Goal: Transaction & Acquisition: Purchase product/service

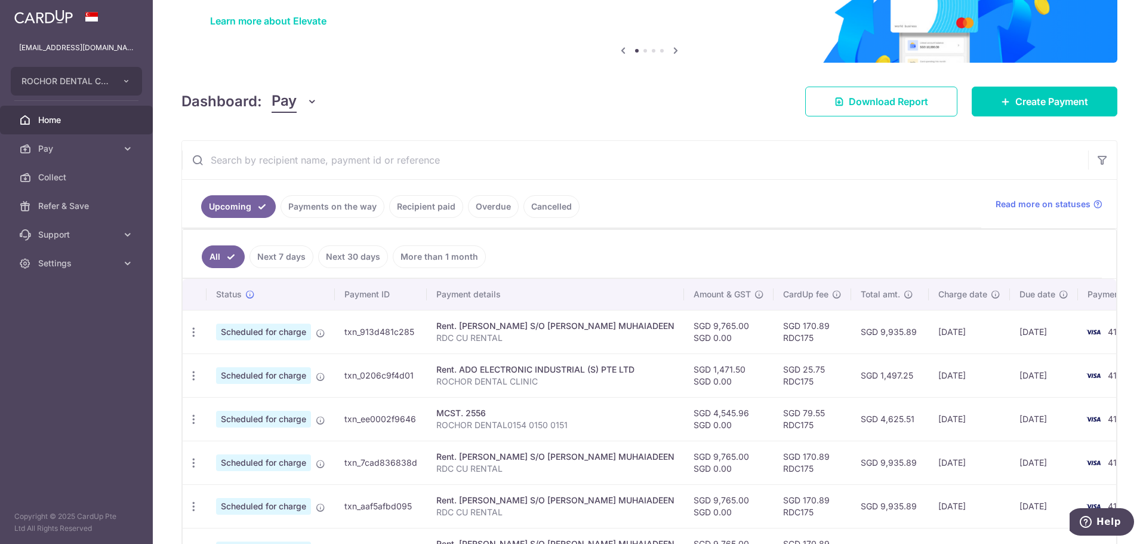
scroll to position [119, 0]
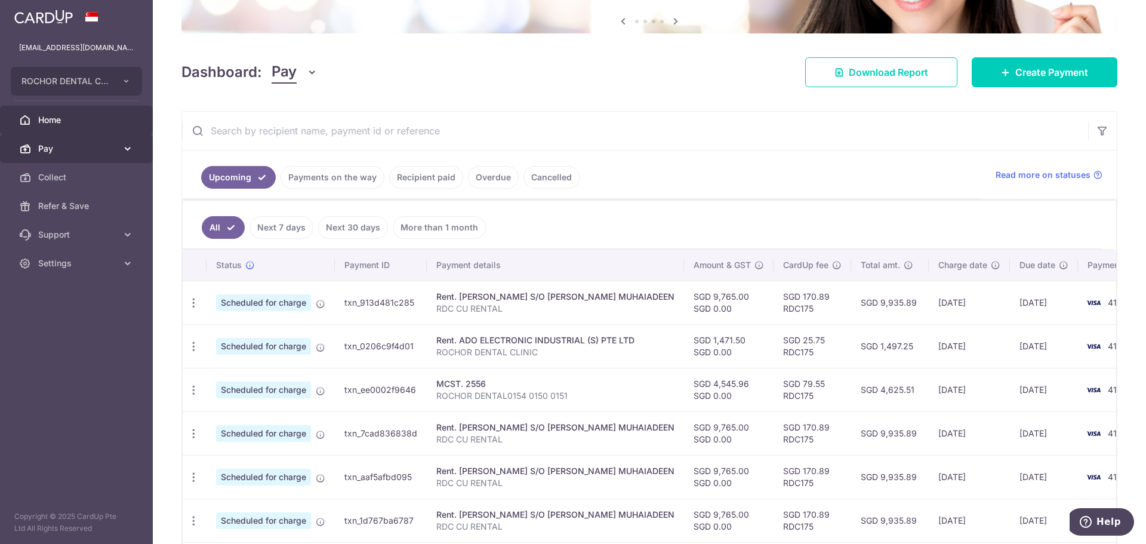
click at [54, 149] on span "Pay" at bounding box center [77, 149] width 79 height 12
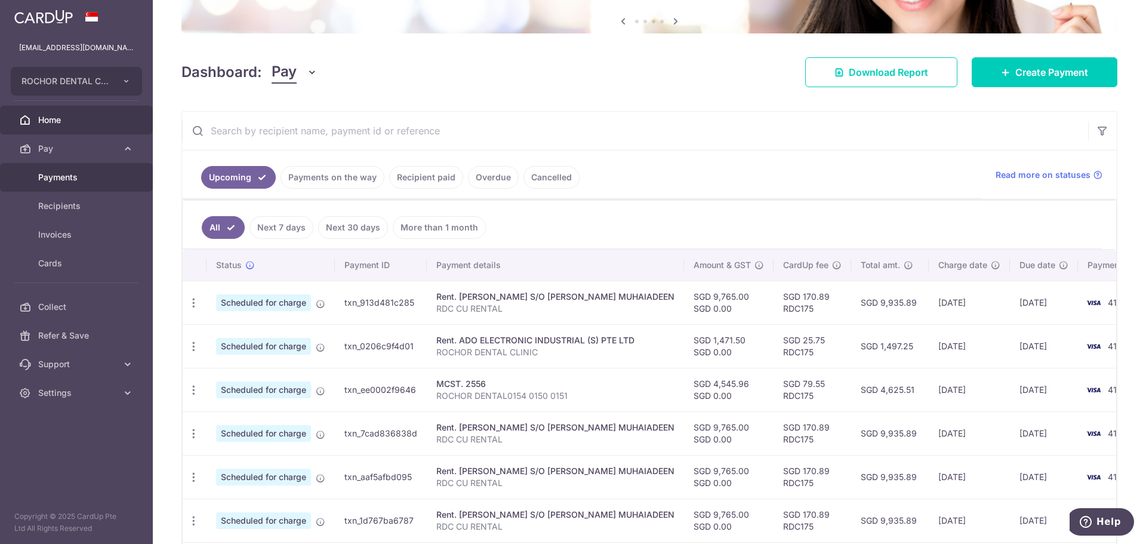
click at [56, 177] on span "Payments" at bounding box center [77, 177] width 79 height 12
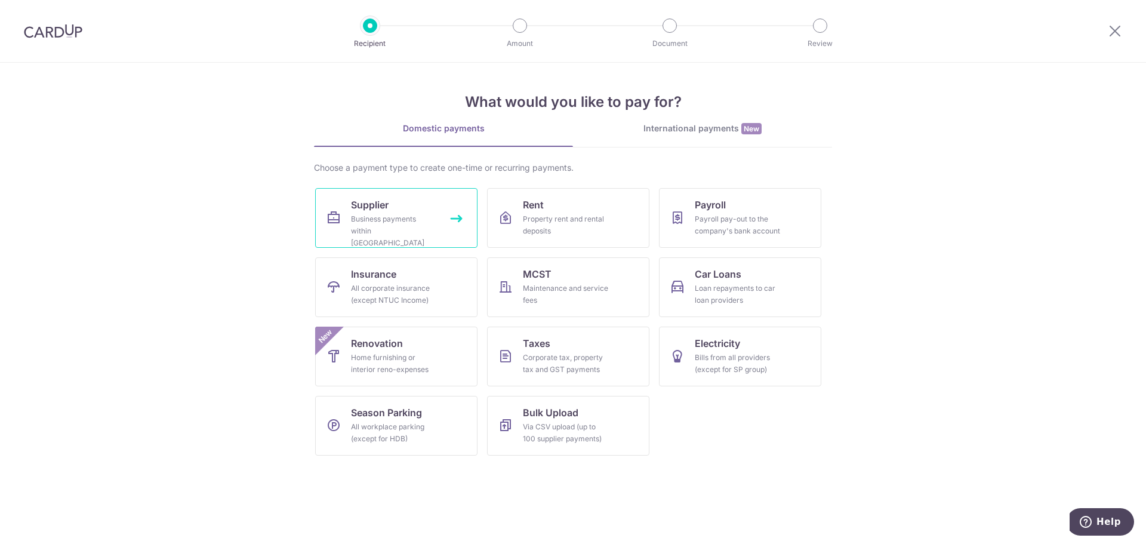
click at [402, 212] on link "Supplier Business payments within Singapore" at bounding box center [396, 218] width 162 height 60
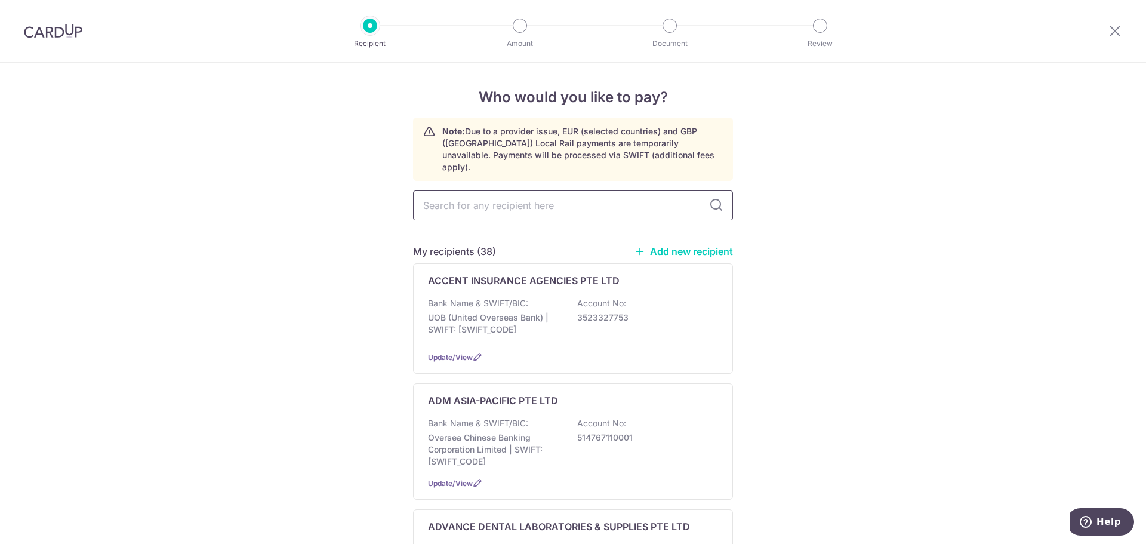
click at [451, 195] on input "text" at bounding box center [573, 205] width 320 height 30
type input "MODERN"
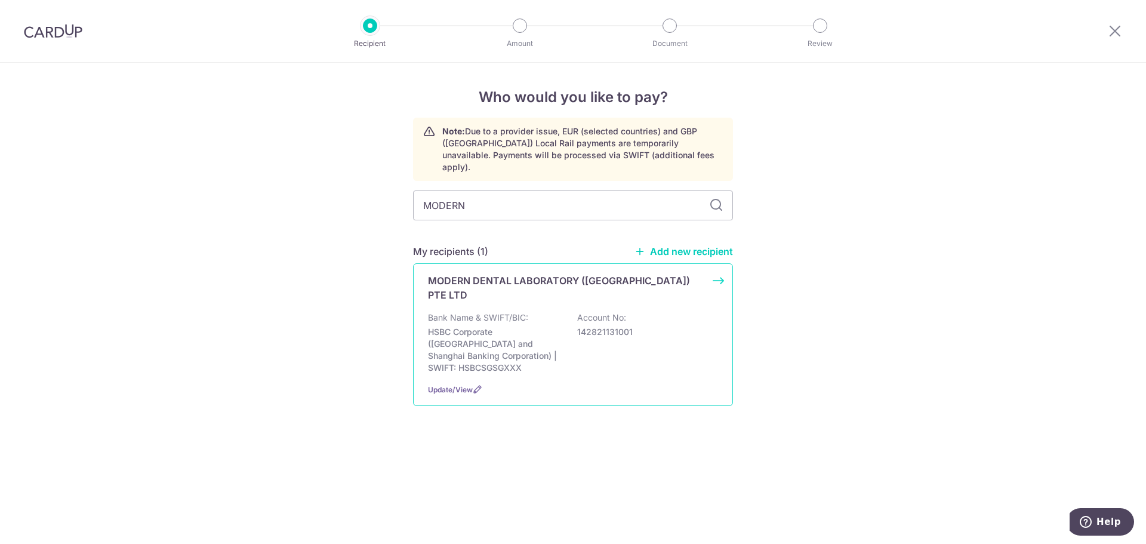
click at [485, 273] on p "MODERN DENTAL LABORATORY (SINGAPORE) PTE LTD" at bounding box center [566, 287] width 276 height 29
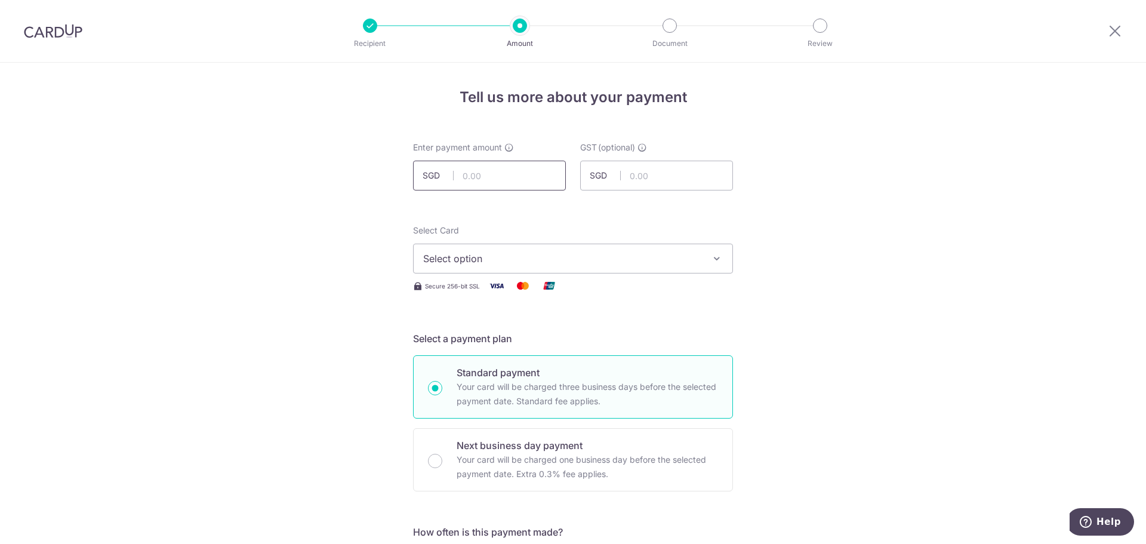
click at [464, 178] on input "text" at bounding box center [489, 176] width 153 height 30
type input "6,540.00"
click at [480, 260] on span "Select option" at bounding box center [562, 258] width 278 height 14
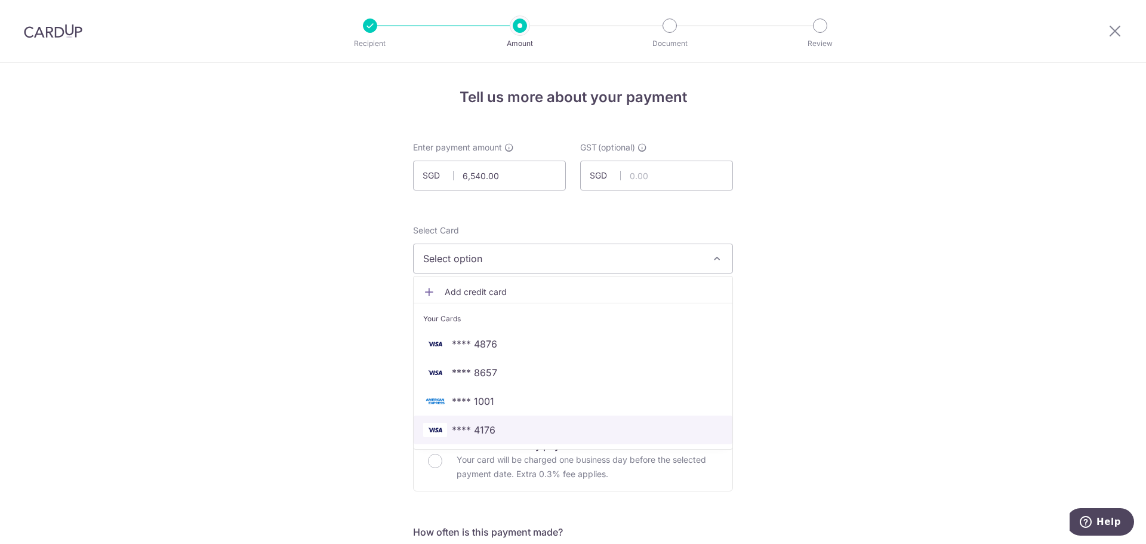
click at [504, 429] on span "**** 4176" at bounding box center [573, 430] width 300 height 14
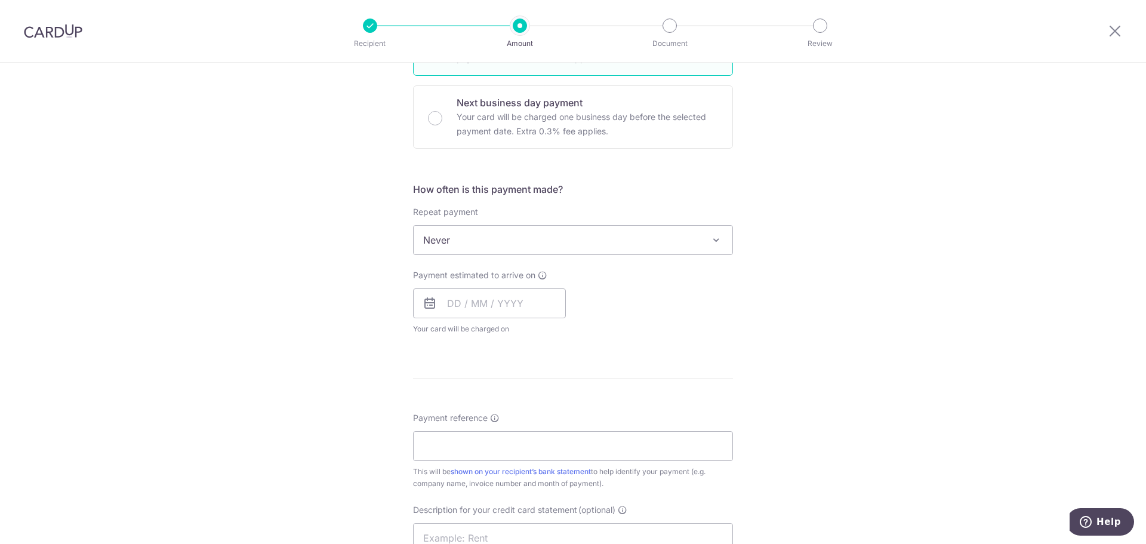
scroll to position [358, 0]
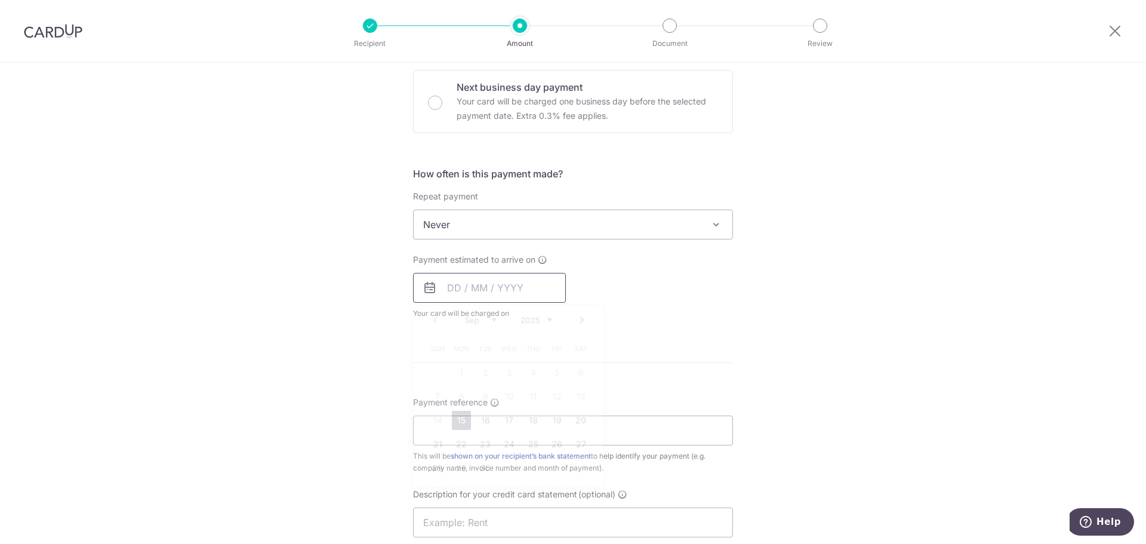
click at [454, 294] on input "text" at bounding box center [489, 288] width 153 height 30
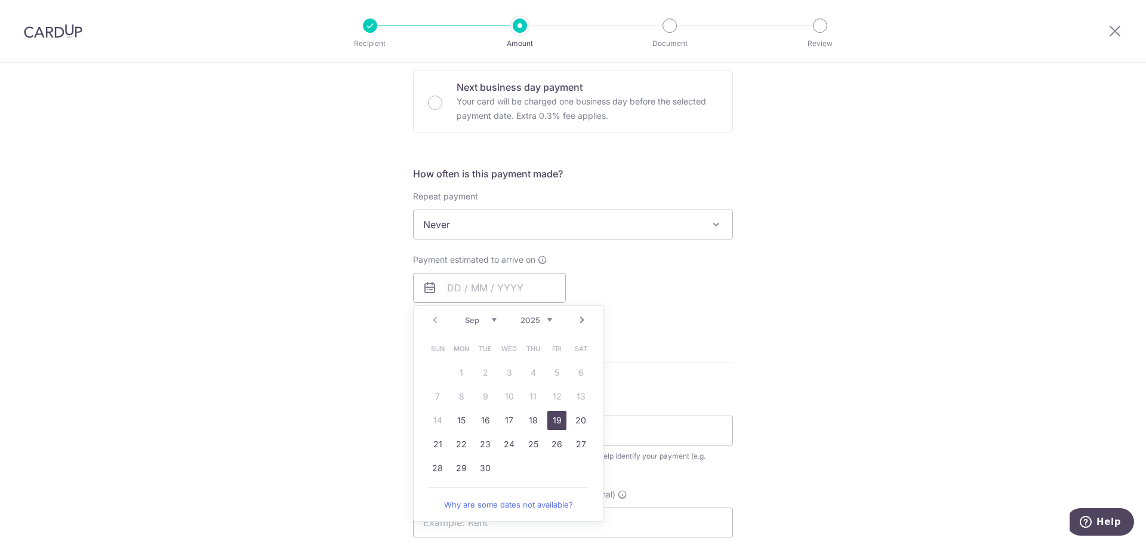
click at [554, 418] on link "19" at bounding box center [556, 420] width 19 height 19
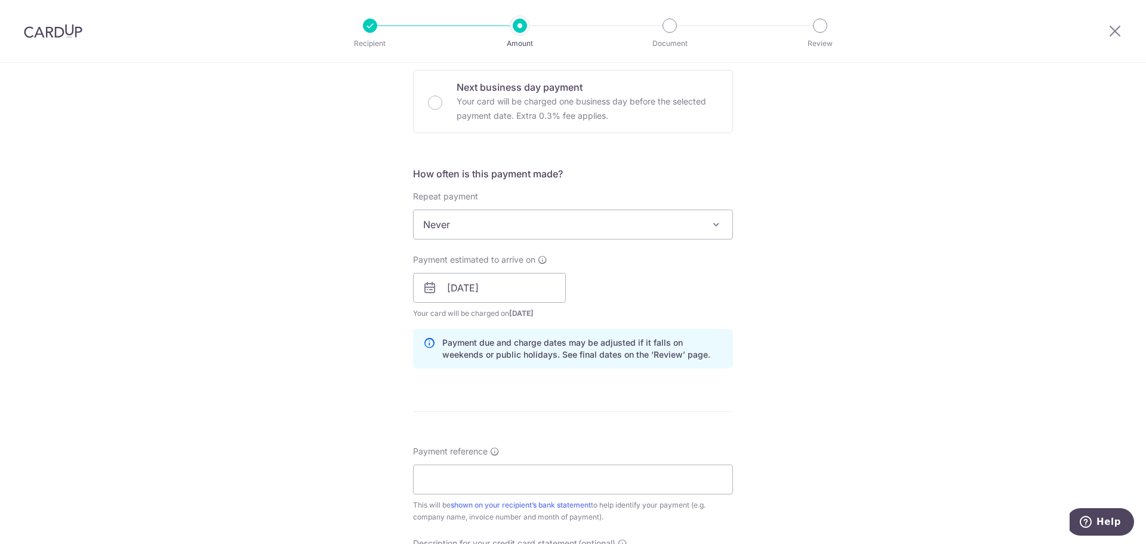
scroll to position [418, 0]
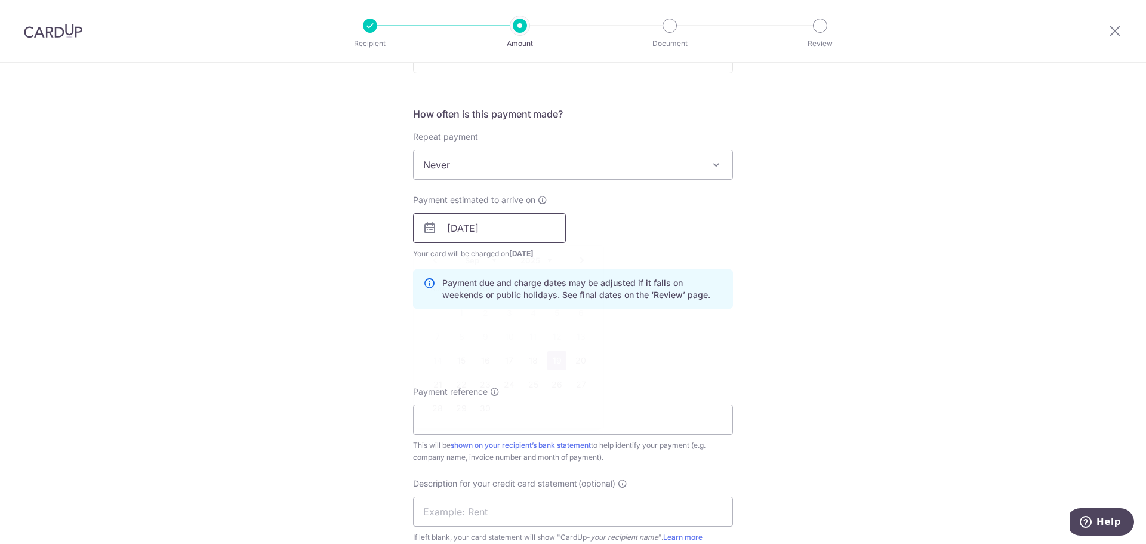
click at [473, 227] on input "19/09/2025" at bounding box center [489, 228] width 153 height 30
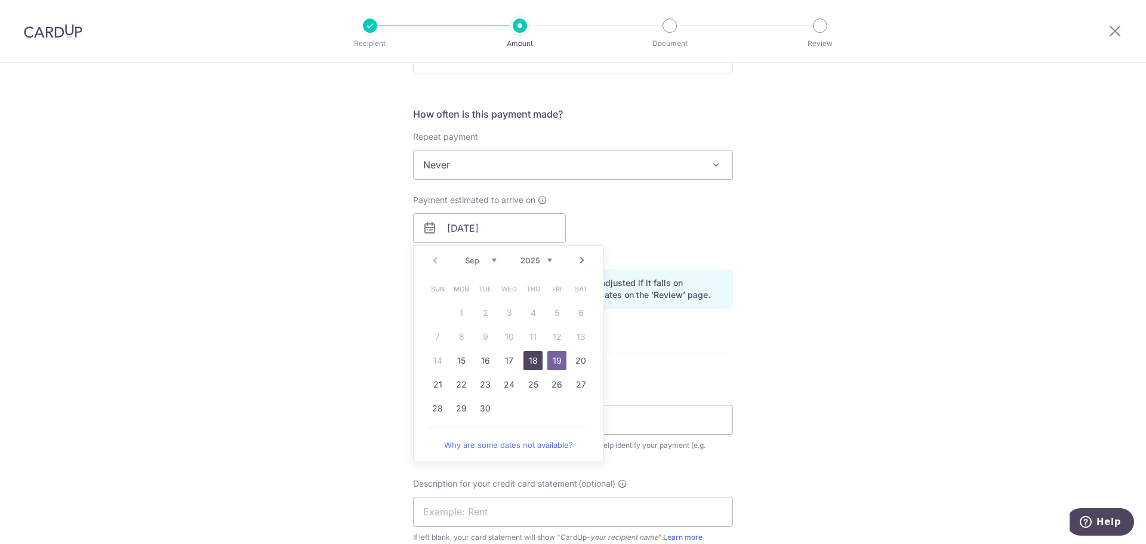
click at [531, 358] on link "18" at bounding box center [532, 360] width 19 height 19
type input "18/09/2025"
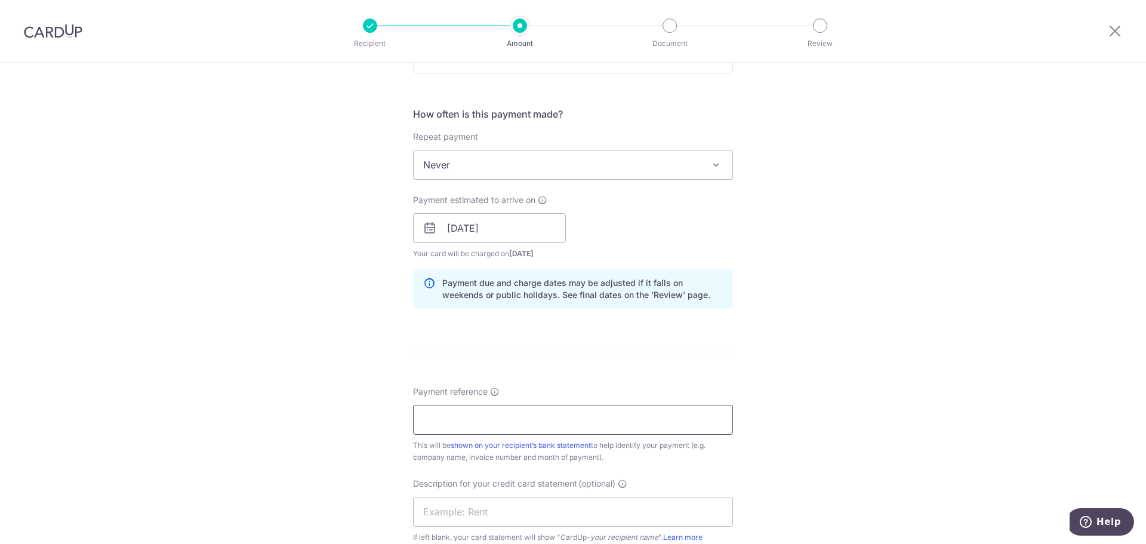
drag, startPoint x: 446, startPoint y: 426, endPoint x: 457, endPoint y: 419, distance: 12.6
click at [446, 425] on input "Payment reference" at bounding box center [573, 420] width 320 height 30
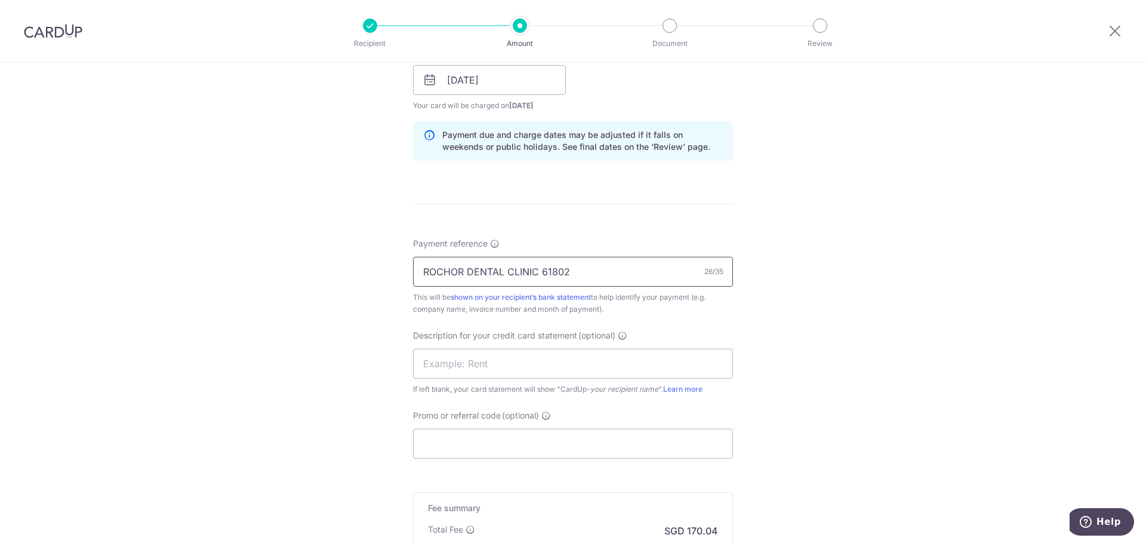
scroll to position [656, 0]
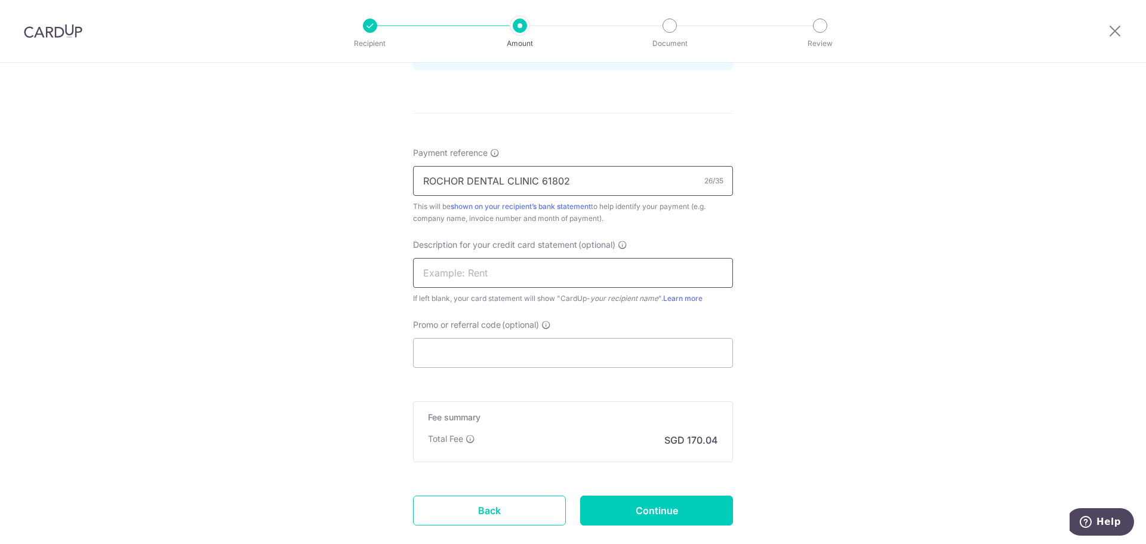
type input "ROCHOR DENTAL CLINIC 61802"
click at [445, 279] on input "text" at bounding box center [573, 273] width 320 height 30
type input "RDC CU MODERN43"
click at [439, 346] on input "Promo or referral code (optional)" at bounding box center [573, 353] width 320 height 30
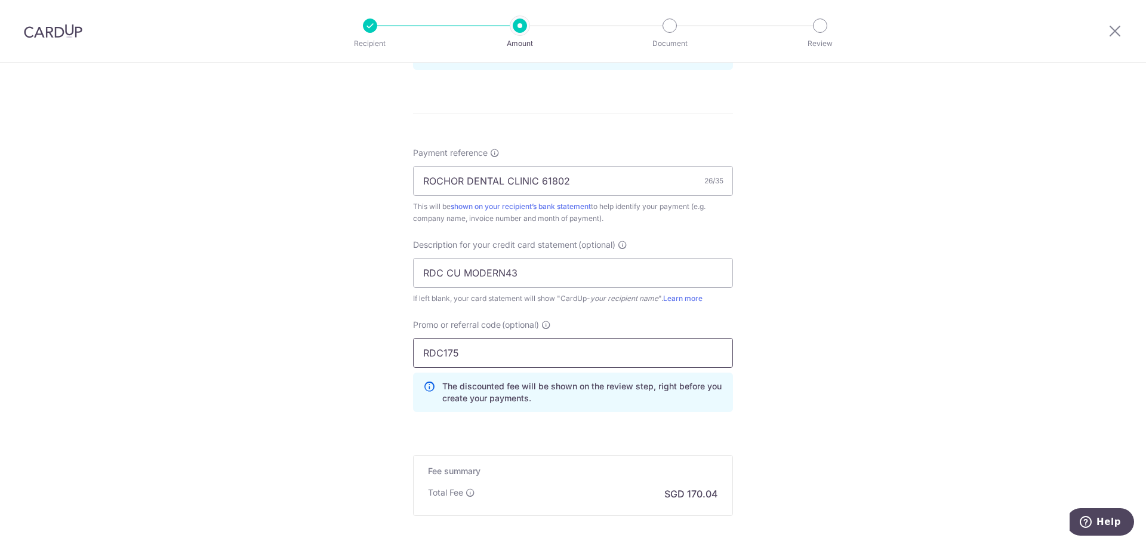
type input "RDC175"
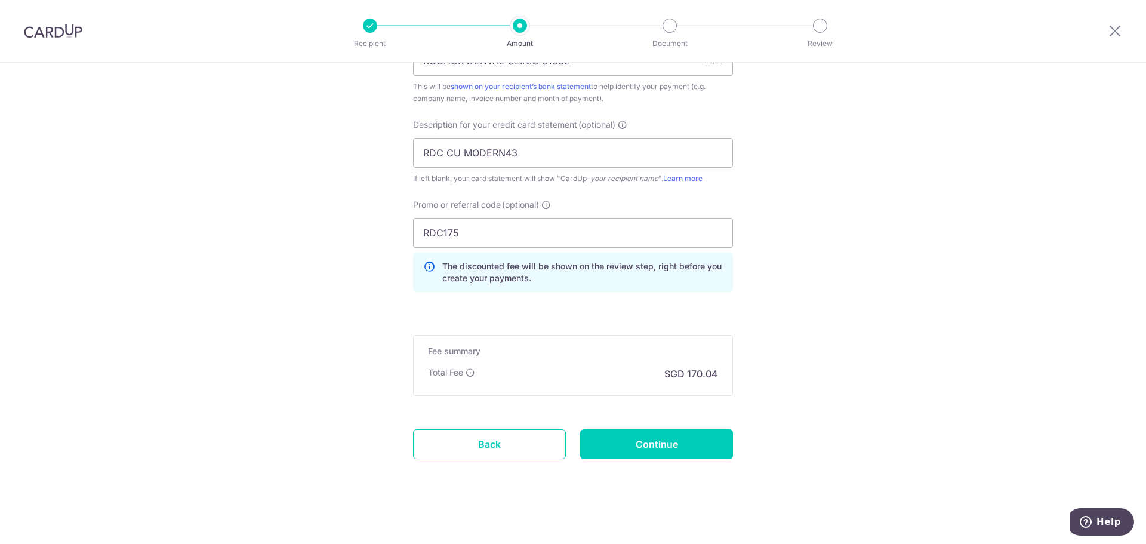
scroll to position [781, 0]
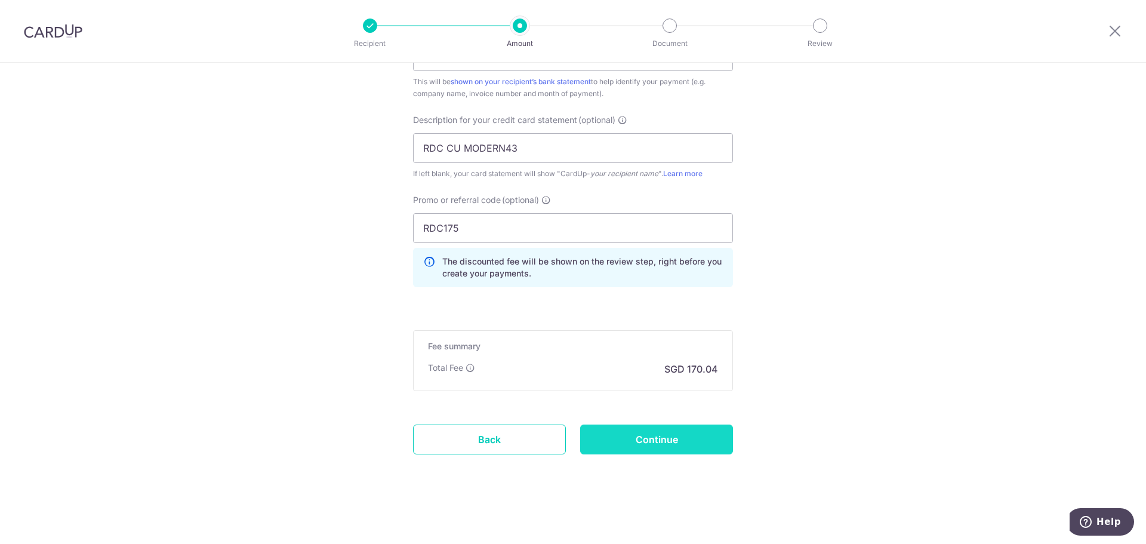
click at [654, 442] on input "Continue" at bounding box center [656, 439] width 153 height 30
type input "Create Schedule"
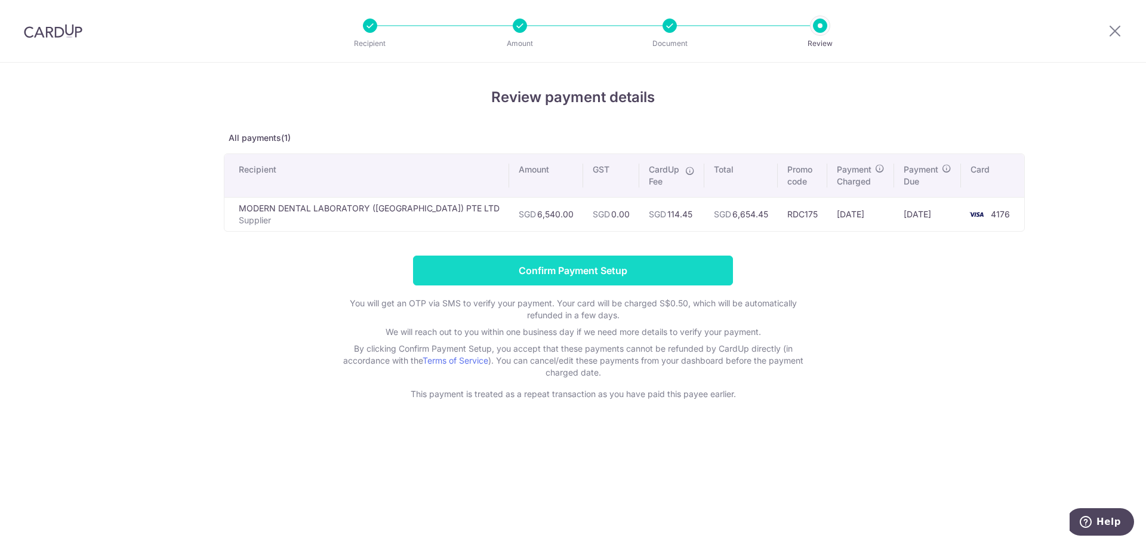
click at [542, 273] on input "Confirm Payment Setup" at bounding box center [573, 270] width 320 height 30
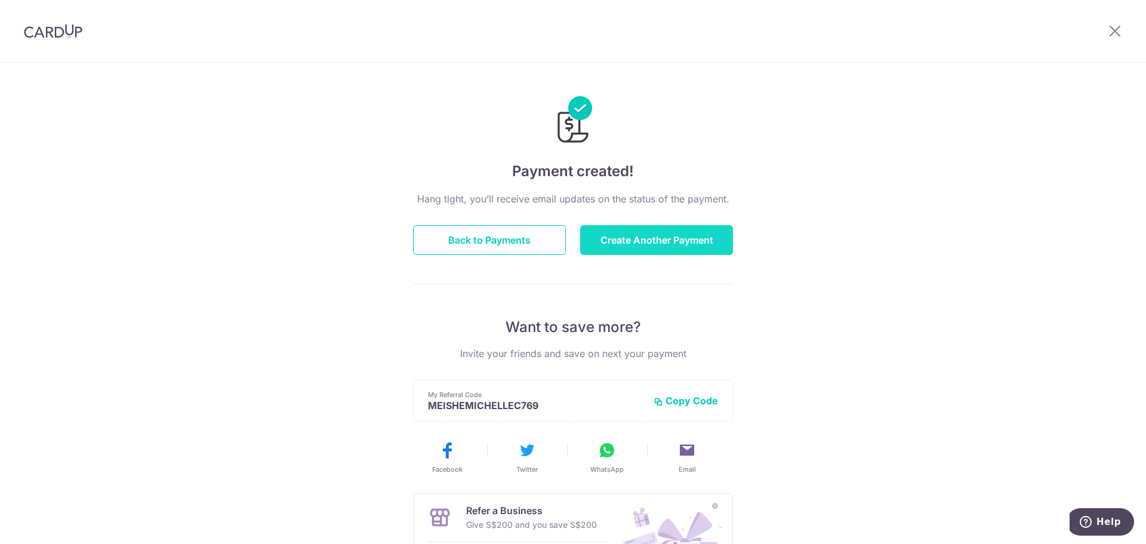
click at [631, 231] on button "Create Another Payment" at bounding box center [656, 240] width 153 height 30
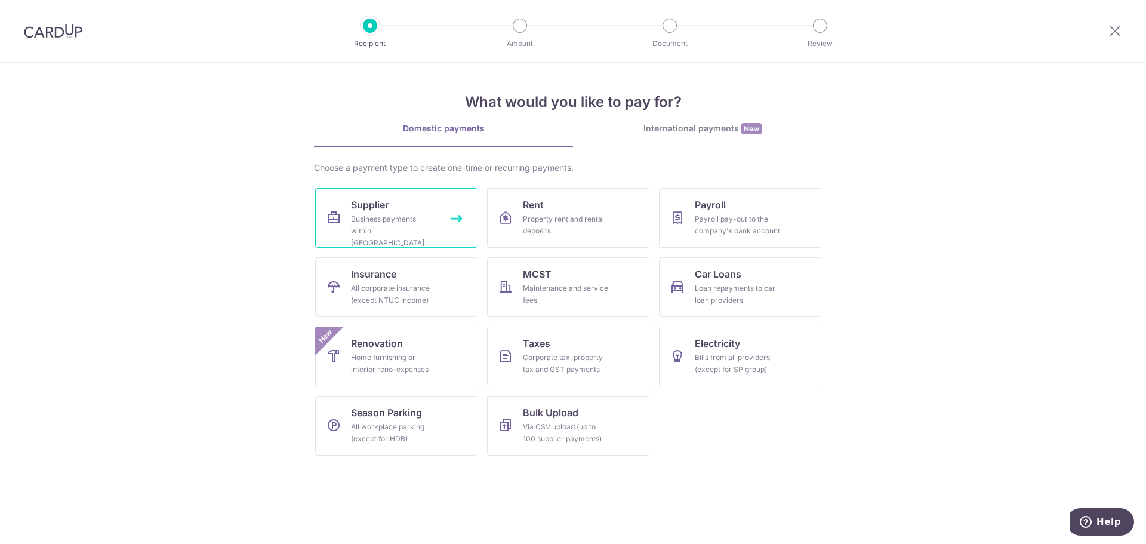
drag, startPoint x: 0, startPoint y: 0, endPoint x: 390, endPoint y: 209, distance: 443.0
click at [390, 209] on link "Supplier Business payments within [GEOGRAPHIC_DATA]" at bounding box center [396, 218] width 162 height 60
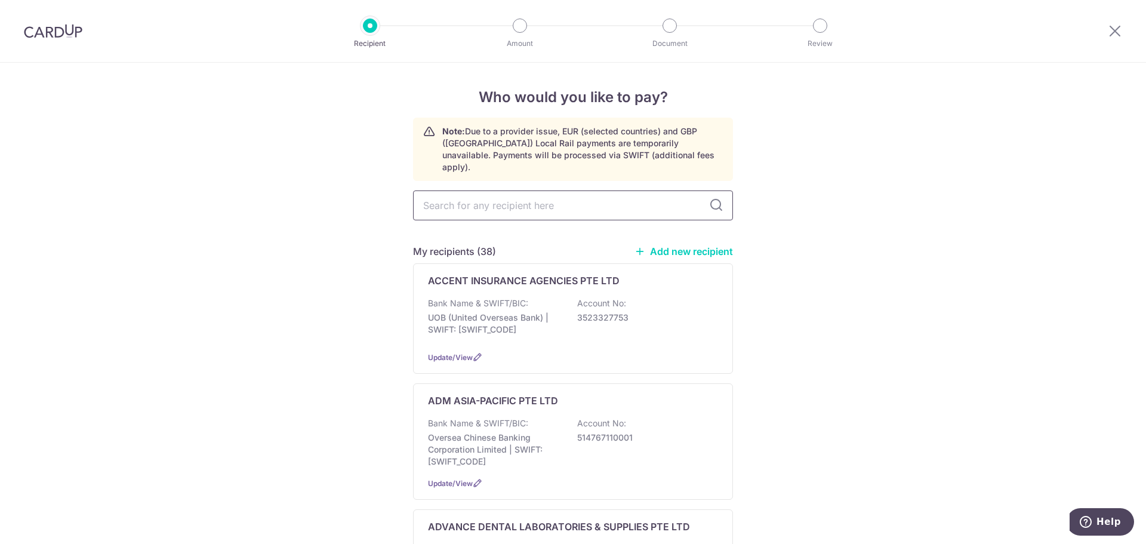
click at [437, 197] on input "text" at bounding box center [573, 205] width 320 height 30
type input "SIN"
type input "SGAPORE"
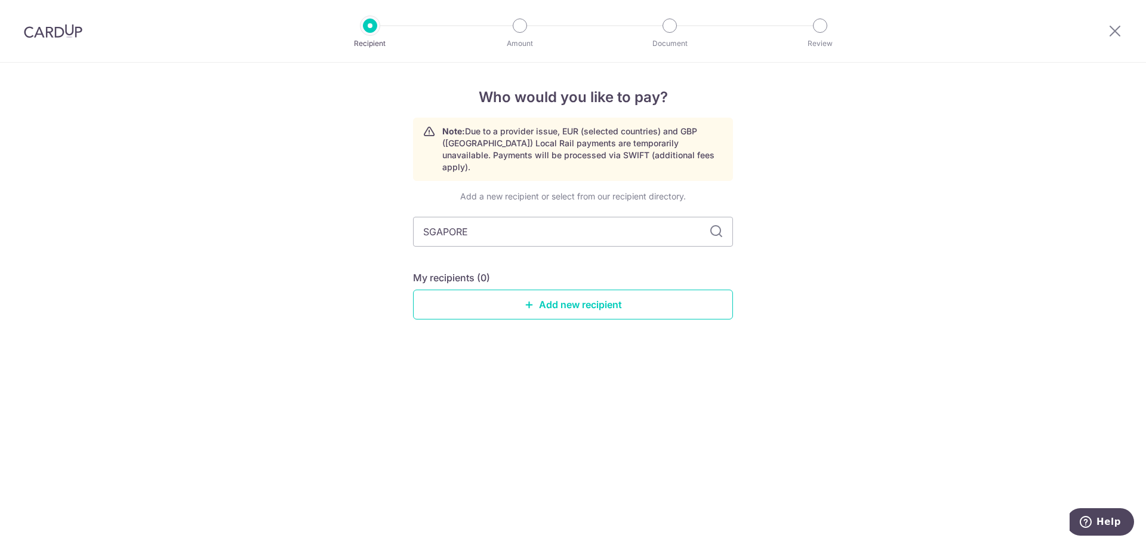
drag, startPoint x: 475, startPoint y: 222, endPoint x: 370, endPoint y: 233, distance: 105.6
click at [369, 223] on div "Who would you like to pay? Note: Due to a provider issue, EUR (selected countri…" at bounding box center [573, 303] width 1146 height 481
type input "SINGAPORE DENTAL A"
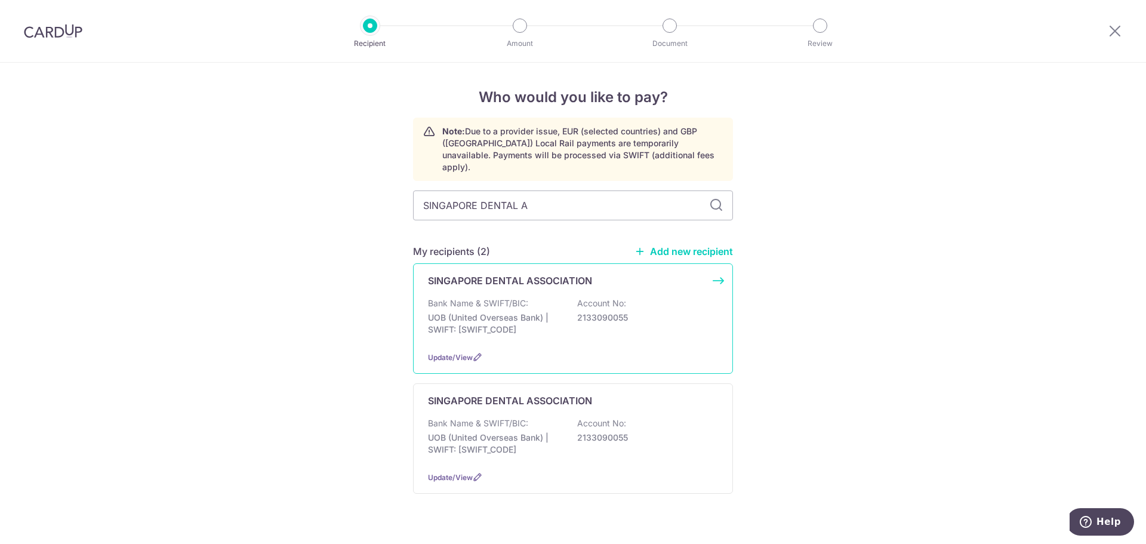
click at [498, 312] on p "UOB (United Overseas Bank) | SWIFT: UOVBSGSGXXX" at bounding box center [495, 324] width 134 height 24
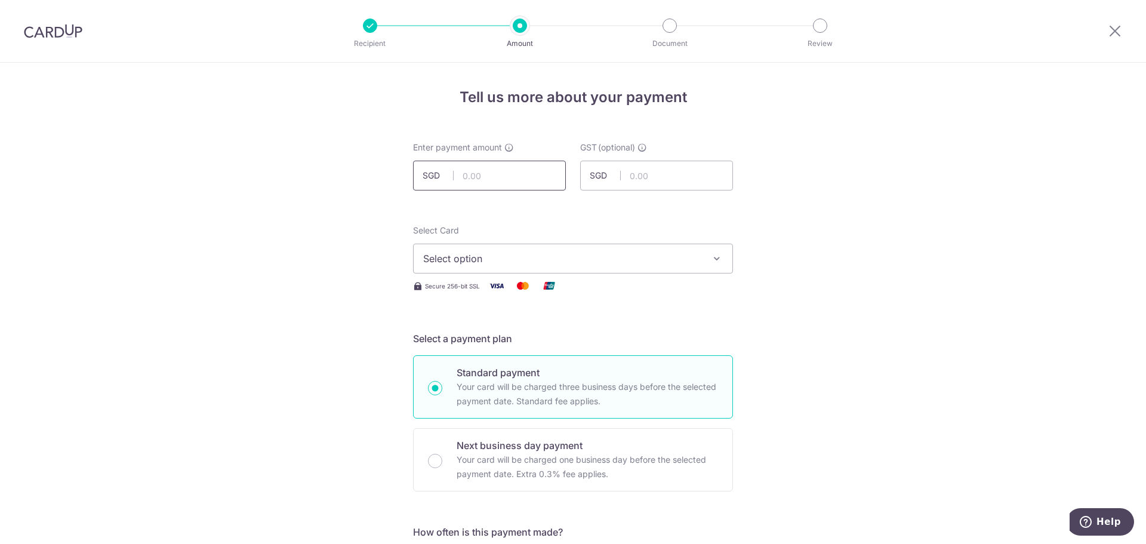
click at [463, 178] on input "text" at bounding box center [489, 176] width 153 height 30
type input "3,276.00"
click at [435, 258] on span "Select option" at bounding box center [562, 258] width 278 height 14
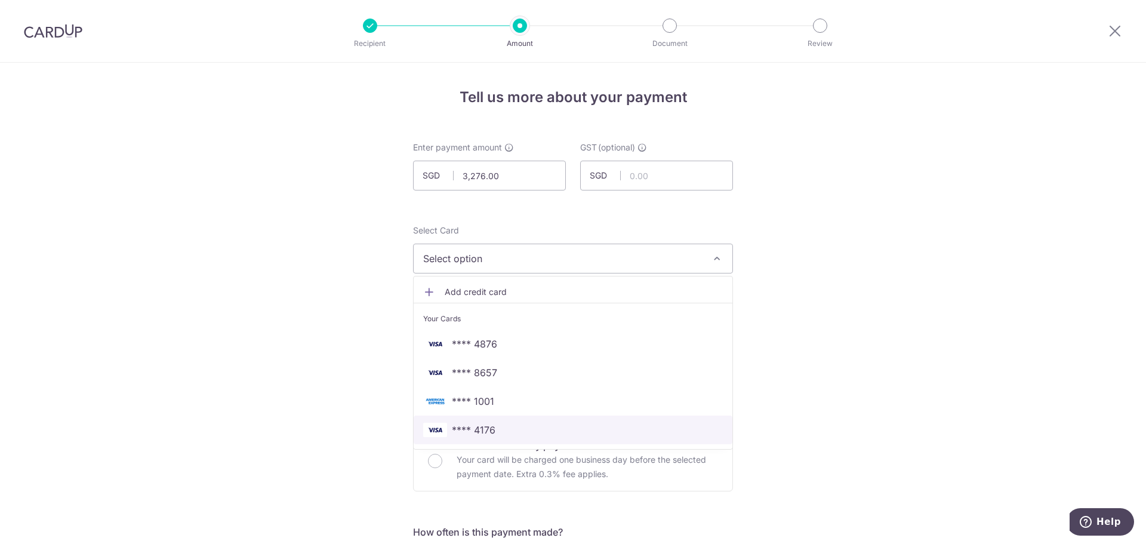
drag, startPoint x: 473, startPoint y: 429, endPoint x: 443, endPoint y: 415, distance: 32.3
click at [473, 429] on span "**** 4176" at bounding box center [474, 430] width 44 height 14
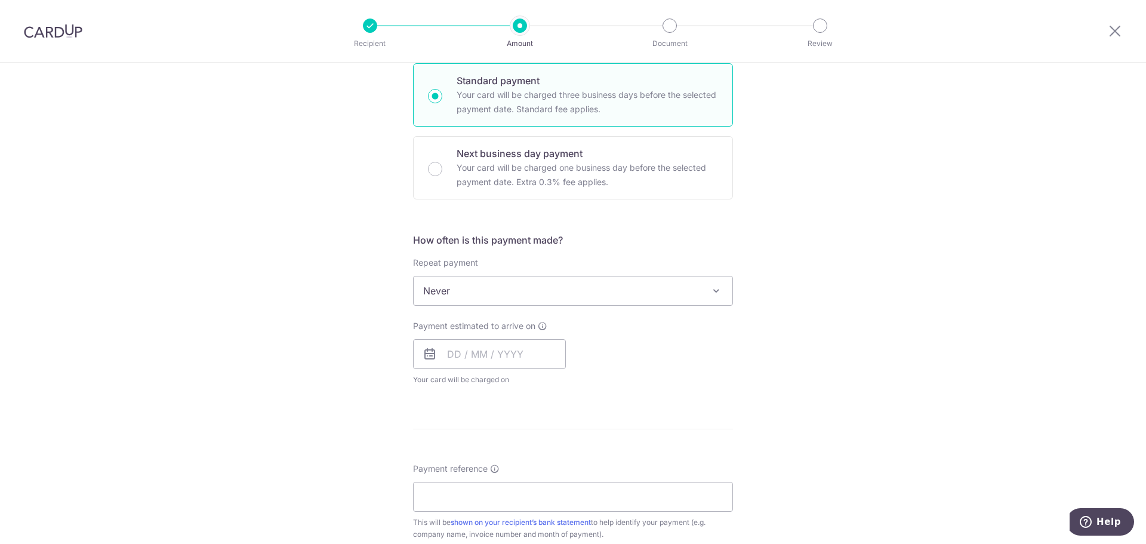
scroll to position [298, 0]
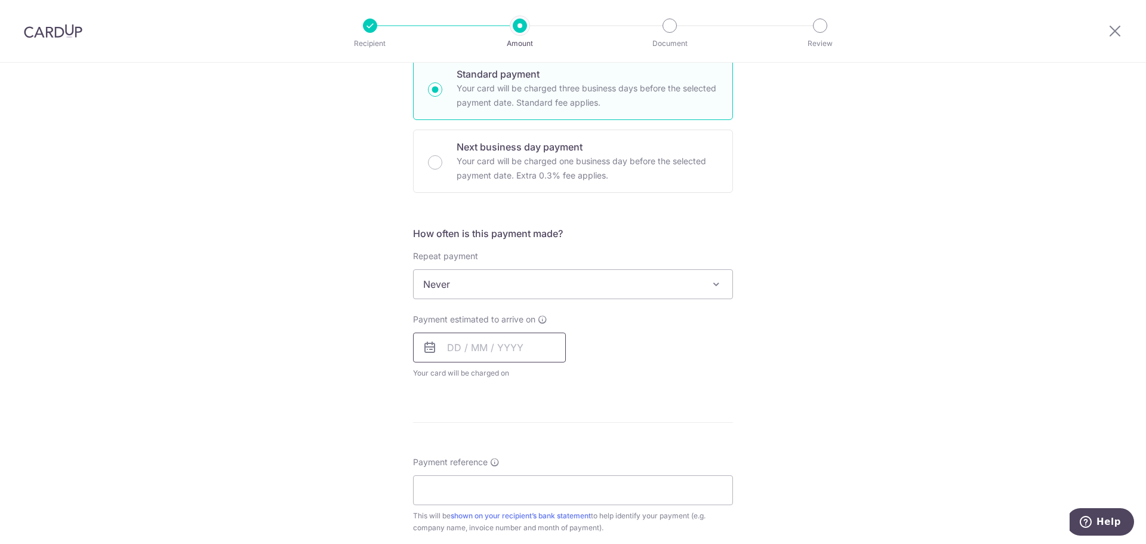
click at [446, 350] on input "text" at bounding box center [489, 347] width 153 height 30
click at [458, 474] on link "15" at bounding box center [461, 479] width 19 height 19
type input "[DATE]"
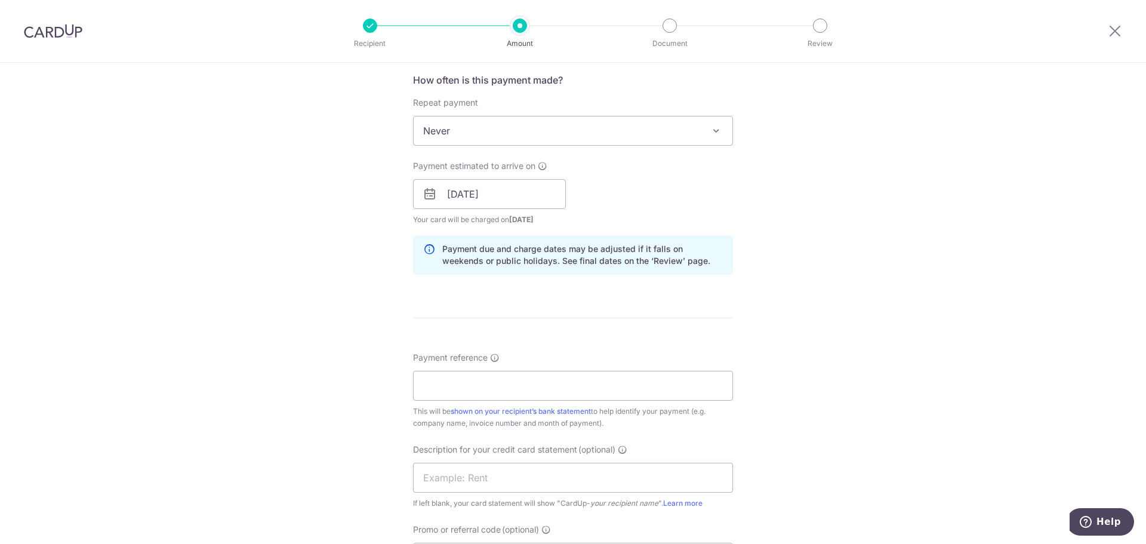
scroll to position [477, 0]
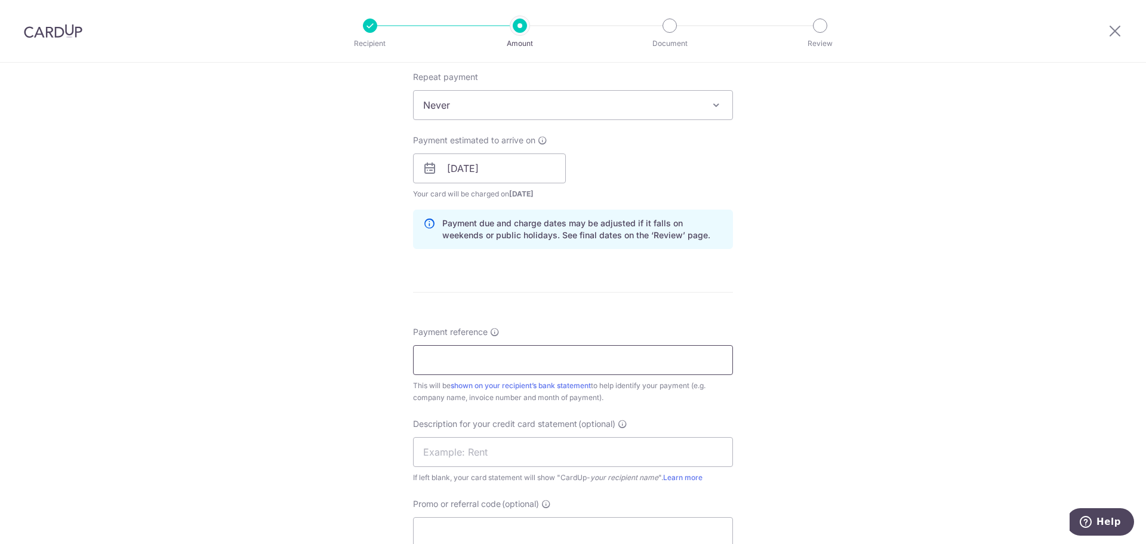
click at [419, 359] on input "Payment reference" at bounding box center [573, 360] width 320 height 30
type input "D"
drag, startPoint x: 503, startPoint y: 360, endPoint x: 534, endPoint y: 355, distance: 30.9
click at [537, 359] on input "ROCHOR DENTAL CLINIC [PERSON_NAME]" at bounding box center [573, 360] width 320 height 30
drag, startPoint x: 562, startPoint y: 359, endPoint x: 594, endPoint y: 359, distance: 32.2
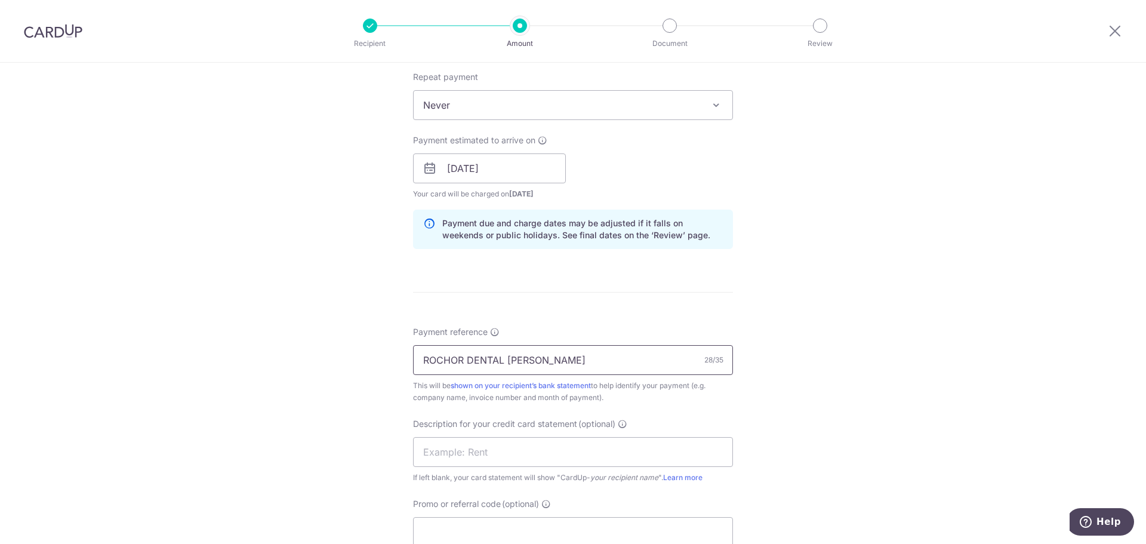
click at [594, 359] on input "ROCHOR DENTAL [PERSON_NAME]" at bounding box center [573, 360] width 320 height 30
click at [505, 359] on input "ROCHOR DENTAL [PERSON_NAME] S700" at bounding box center [573, 360] width 320 height 30
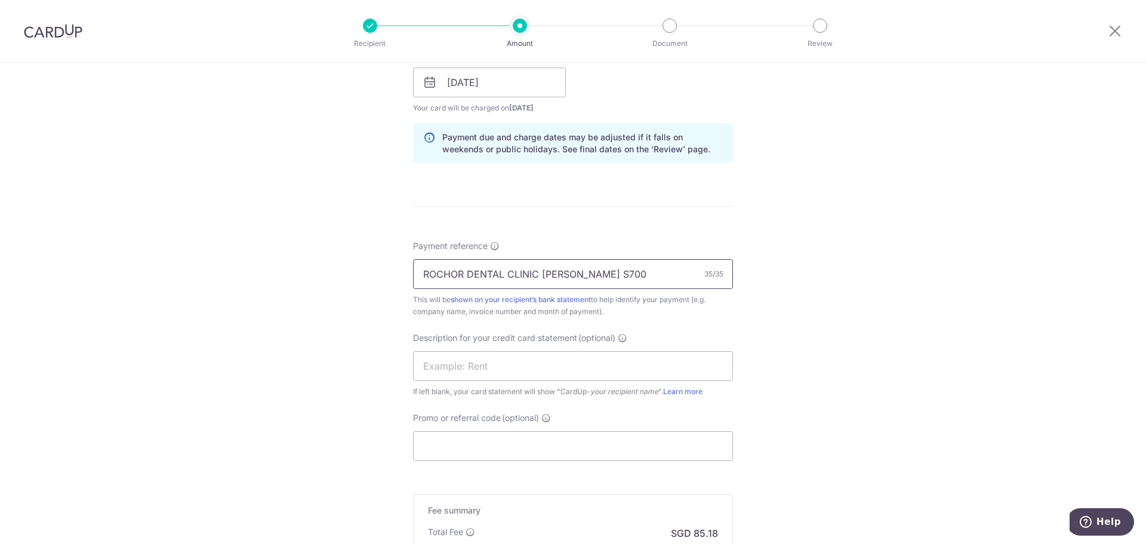
scroll to position [716, 0]
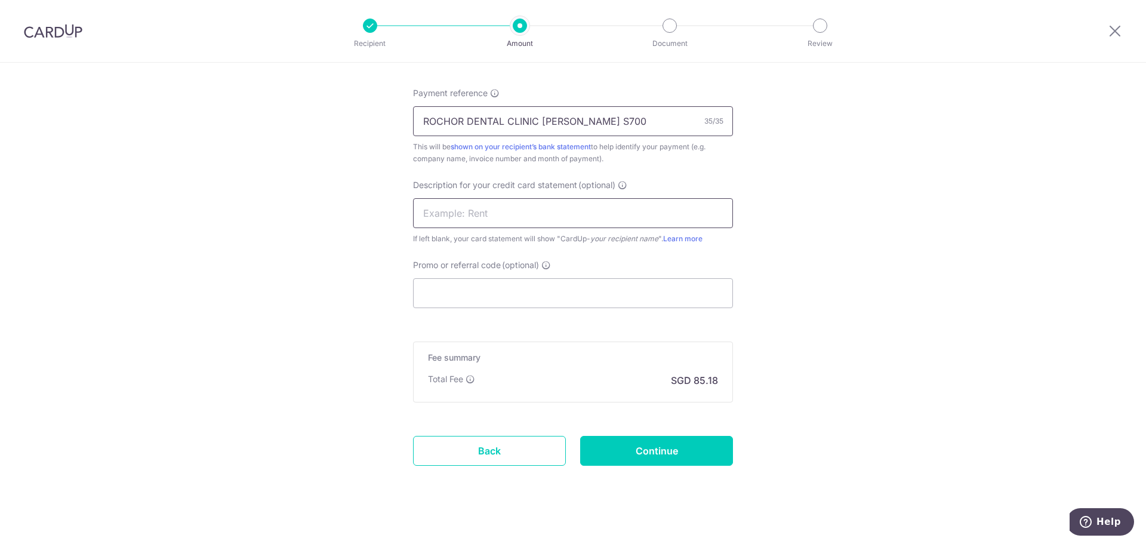
type input "ROCHOR DENTAL CLINIC [PERSON_NAME] S700"
click at [443, 211] on input "text" at bounding box center [573, 213] width 320 height 30
type input "RDC CU SDA"
drag, startPoint x: 467, startPoint y: 285, endPoint x: 475, endPoint y: 288, distance: 8.1
click at [467, 286] on input "Promo or referral code (optional)" at bounding box center [573, 293] width 320 height 30
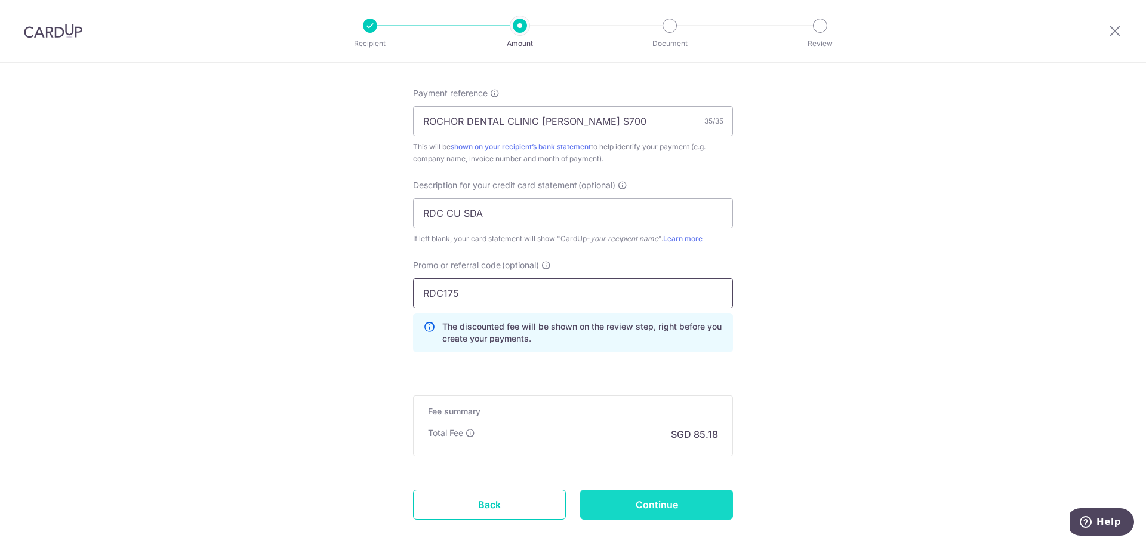
type input "RDC175"
click at [633, 500] on input "Continue" at bounding box center [656, 504] width 153 height 30
type input "Create Schedule"
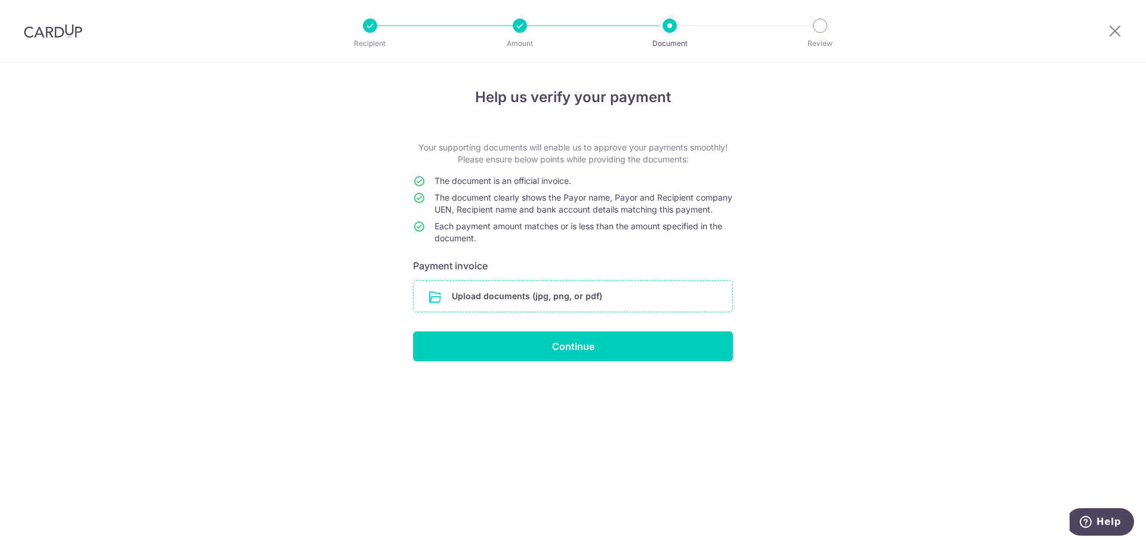
click at [480, 307] on input "file" at bounding box center [573, 295] width 319 height 31
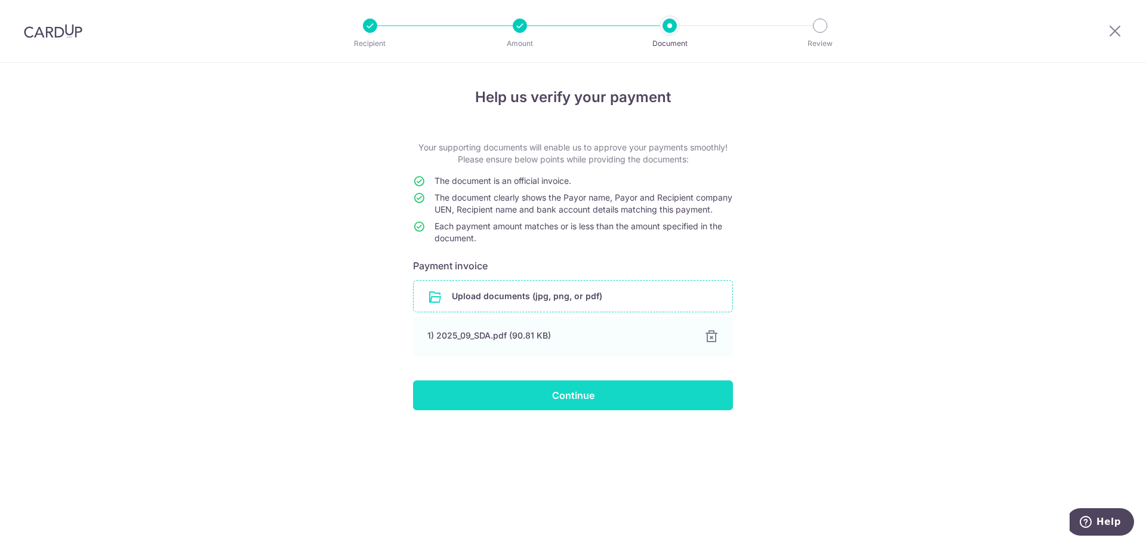
click at [562, 404] on input "Continue" at bounding box center [573, 395] width 320 height 30
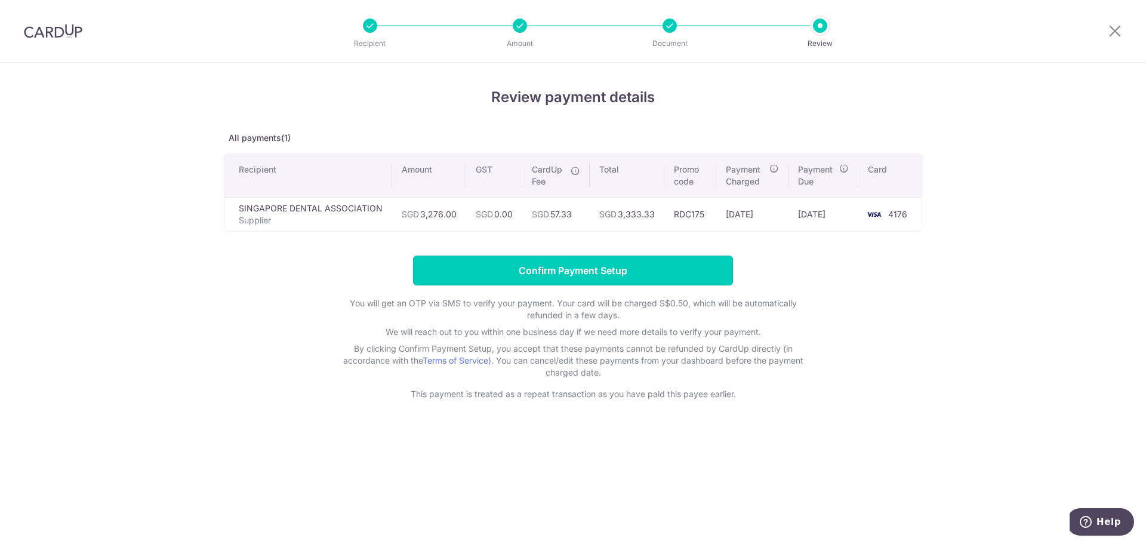
click at [554, 269] on input "Confirm Payment Setup" at bounding box center [573, 270] width 320 height 30
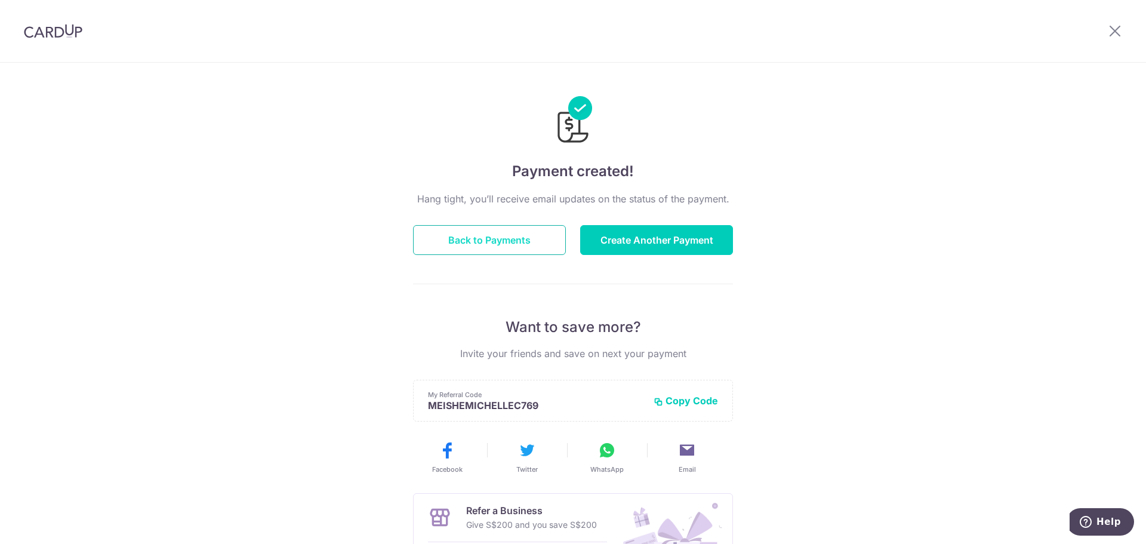
click at [517, 241] on button "Back to Payments" at bounding box center [489, 240] width 153 height 30
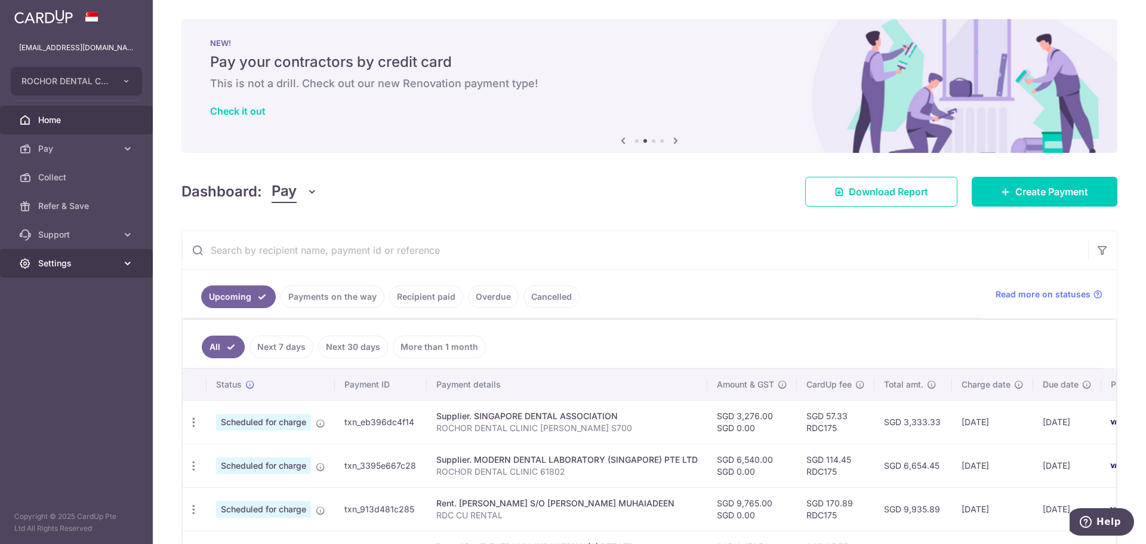
click at [127, 263] on icon at bounding box center [128, 263] width 12 height 12
click at [55, 316] on span "Logout" at bounding box center [77, 321] width 79 height 12
